Goal: Information Seeking & Learning: Learn about a topic

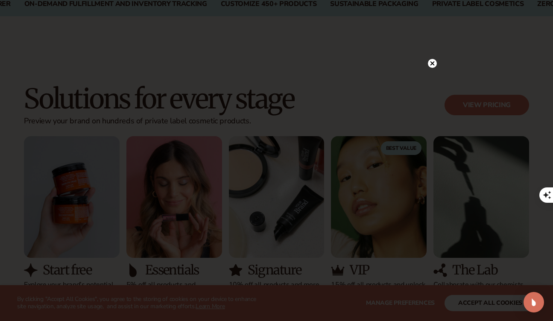
scroll to position [787, 0]
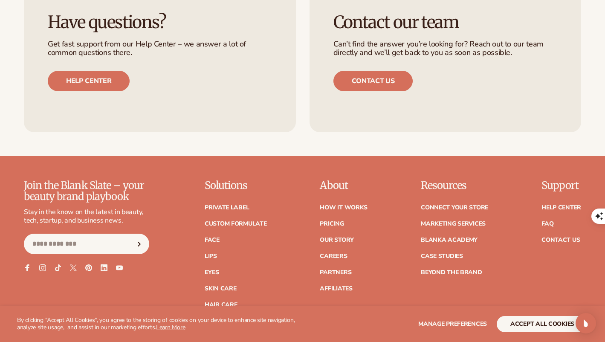
scroll to position [1793, 0]
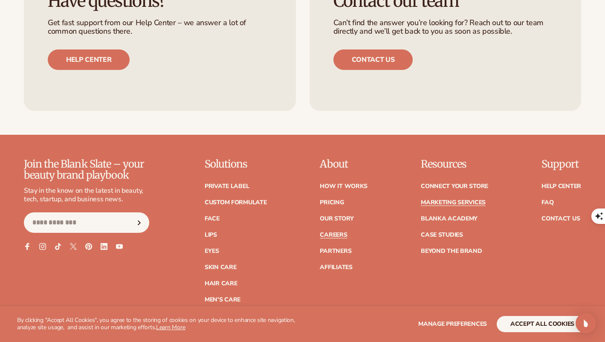
click at [336, 236] on link "Careers" at bounding box center [333, 235] width 27 height 6
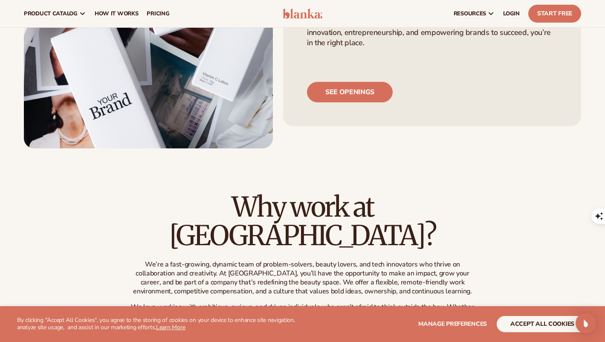
scroll to position [179, 0]
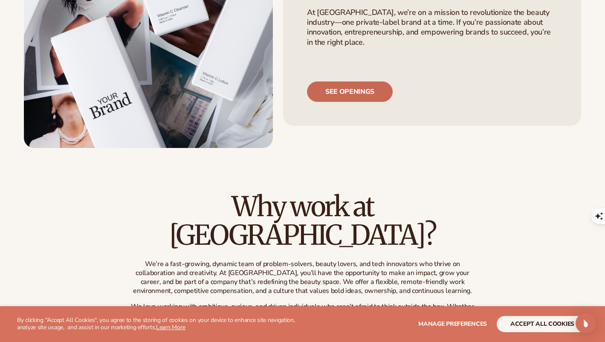
click at [354, 96] on link "See openings" at bounding box center [350, 91] width 86 height 20
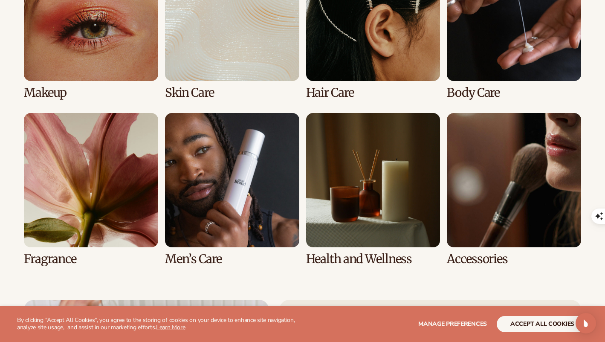
scroll to position [1720, 0]
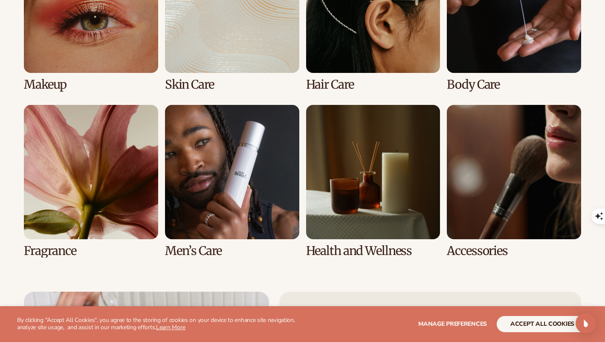
click at [199, 246] on link "6 / 8" at bounding box center [232, 181] width 134 height 153
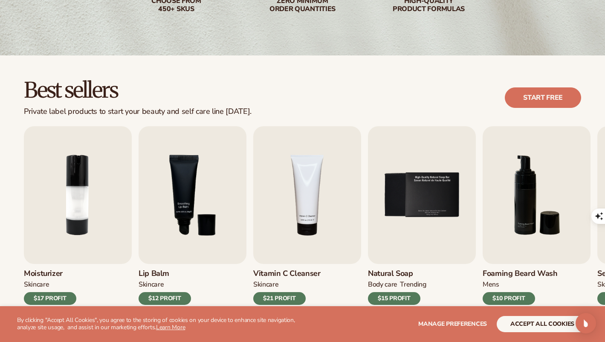
scroll to position [221, 0]
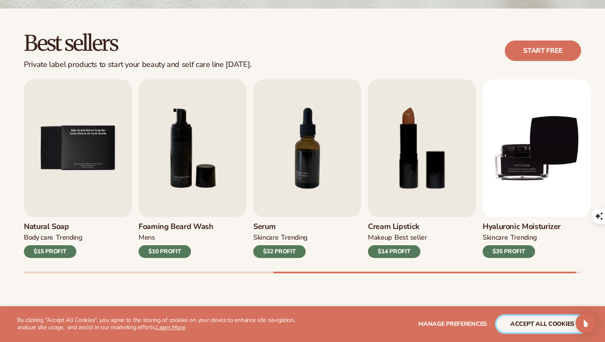
click at [550, 327] on button "accept all cookies" at bounding box center [542, 324] width 91 height 16
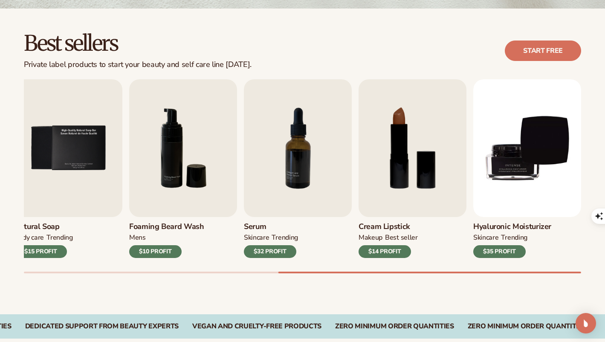
click at [397, 41] on div "Best sellers Private label products to start your beauty and self care line tod…" at bounding box center [303, 50] width 558 height 37
